Goal: Navigation & Orientation: Find specific page/section

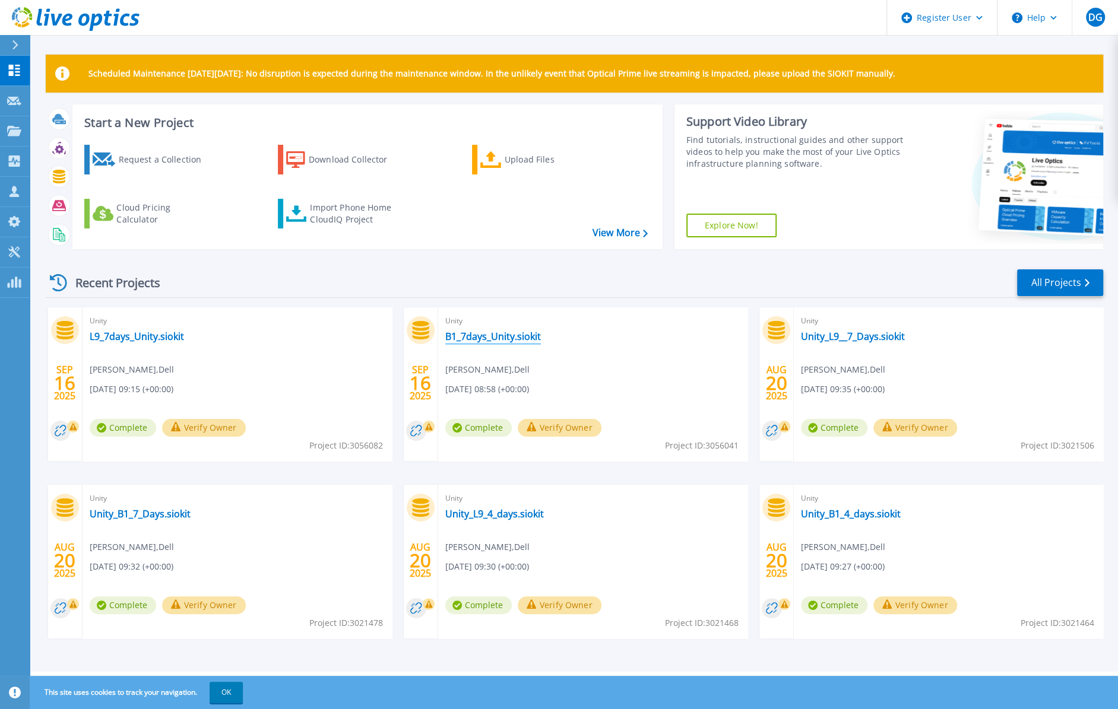
click at [517, 336] on link "B1_7days_Unity.siokit" at bounding box center [493, 337] width 96 height 12
click at [129, 340] on link "L9_7days_Unity.siokit" at bounding box center [137, 337] width 94 height 12
